Goal: Obtain resource: Download file/media

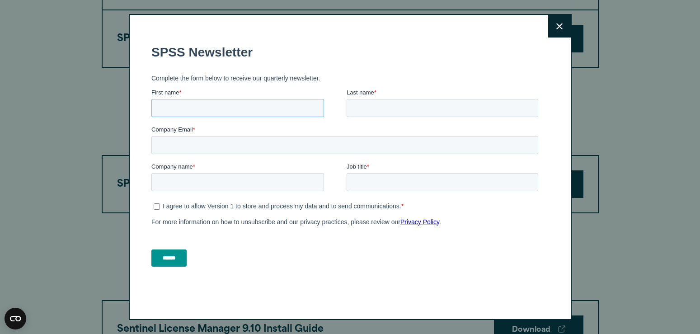
click at [183, 105] on input "First name *" at bounding box center [237, 108] width 173 height 18
click at [558, 24] on icon at bounding box center [560, 26] width 6 height 7
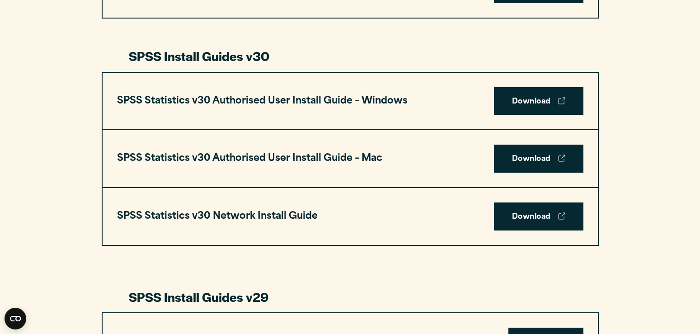
scroll to position [342, 0]
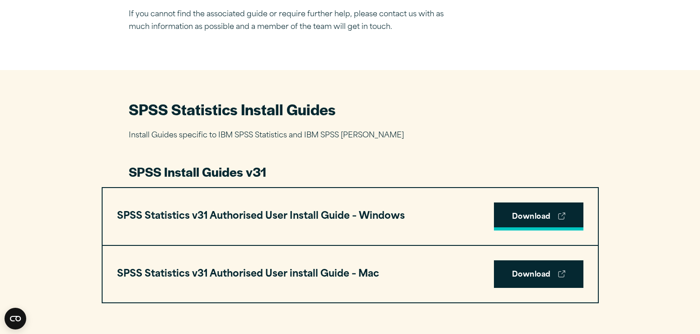
click at [529, 218] on link "Download" at bounding box center [539, 217] width 90 height 28
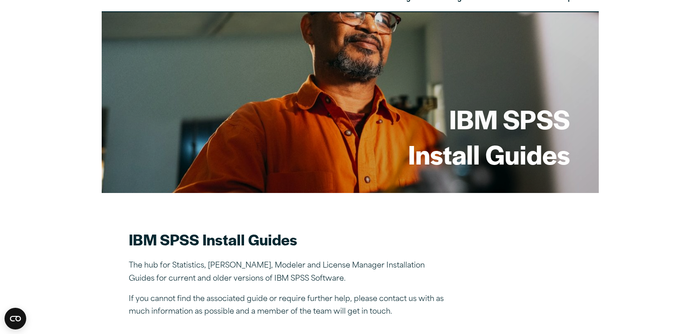
scroll to position [0, 0]
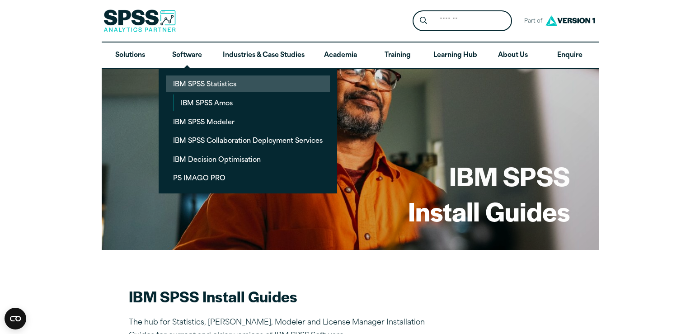
click at [203, 83] on link "IBM SPSS Statistics" at bounding box center [248, 84] width 164 height 17
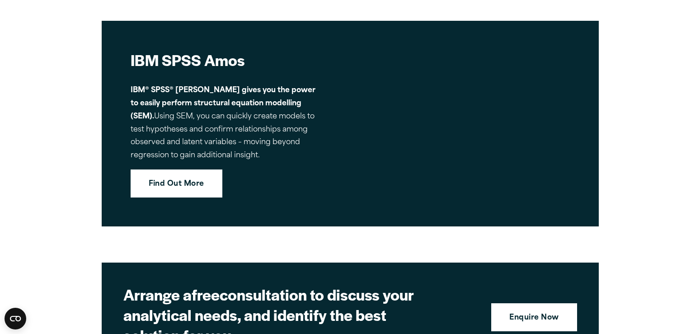
scroll to position [4167, 0]
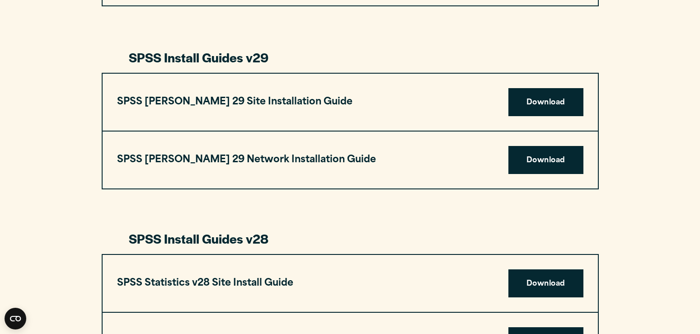
scroll to position [1140, 0]
